Goal: Task Accomplishment & Management: Complete application form

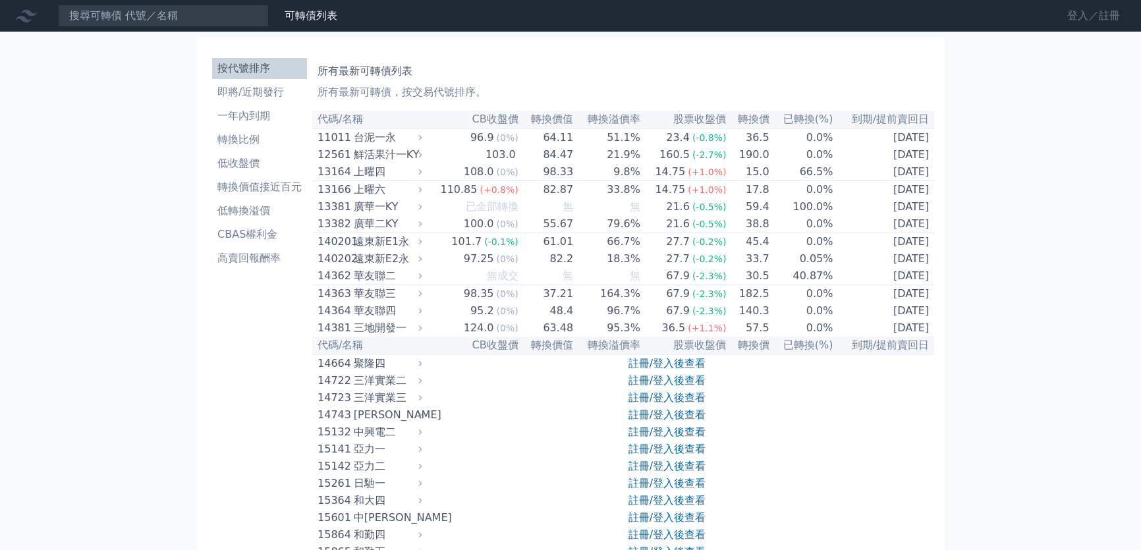
click at [1098, 14] on link "登入／註冊" at bounding box center [1093, 15] width 74 height 21
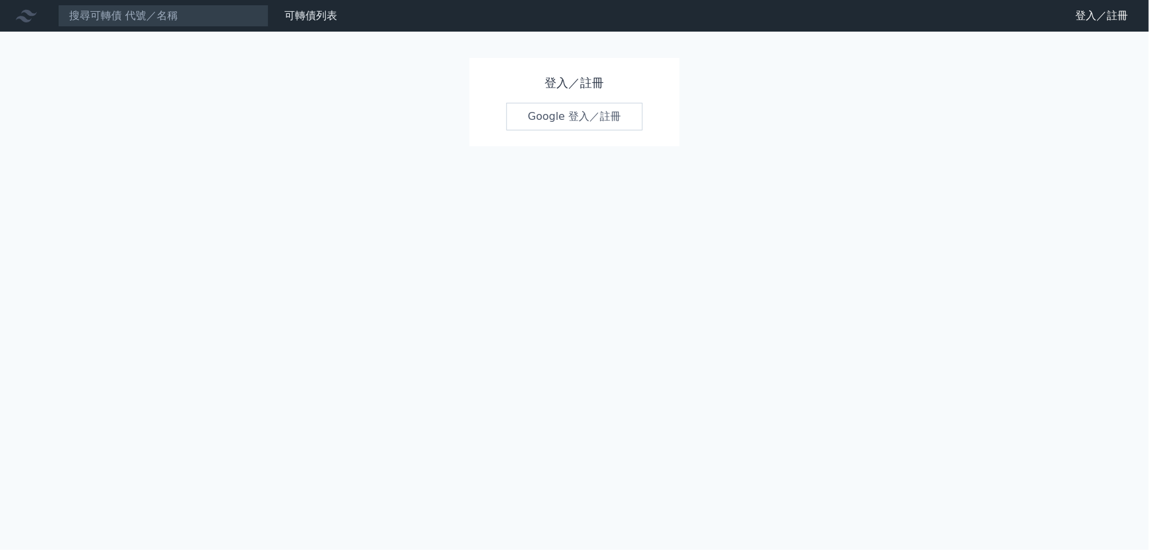
click at [599, 126] on link "Google 登入／註冊" at bounding box center [574, 117] width 137 height 28
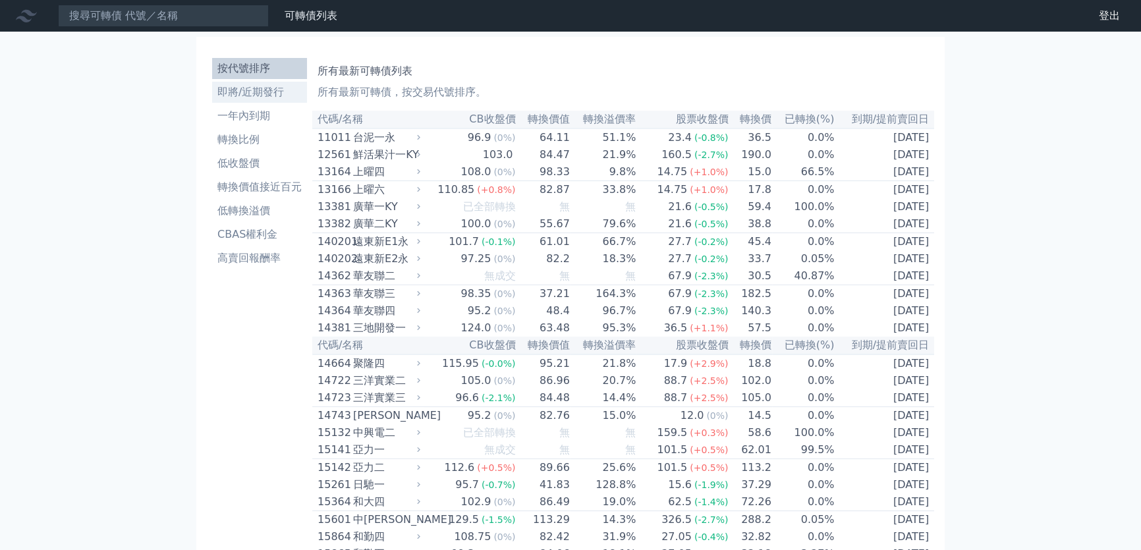
click at [245, 97] on li "即將/近期發行" at bounding box center [259, 92] width 95 height 16
